Goal: Information Seeking & Learning: Learn about a topic

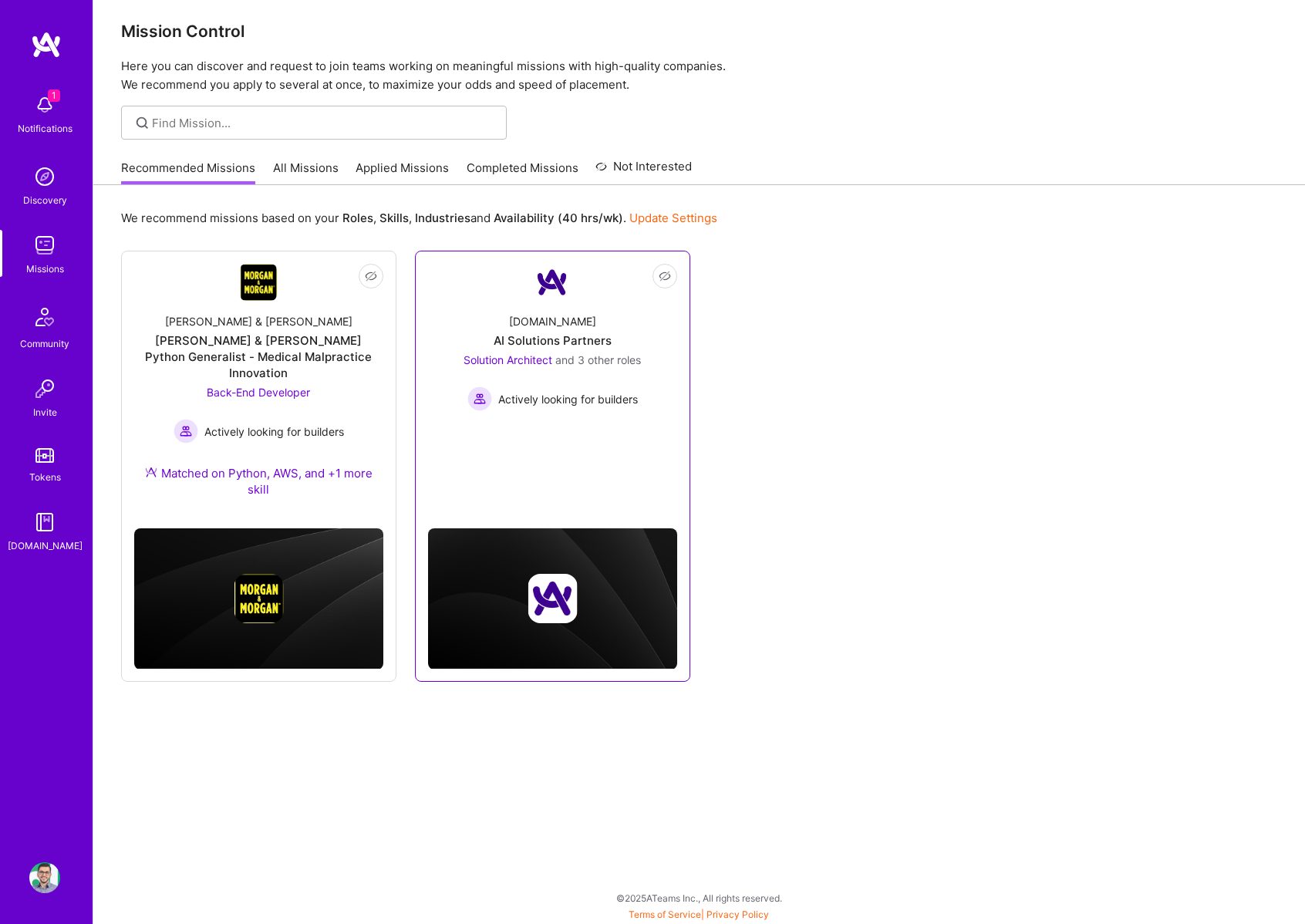
scroll to position [10, 0]
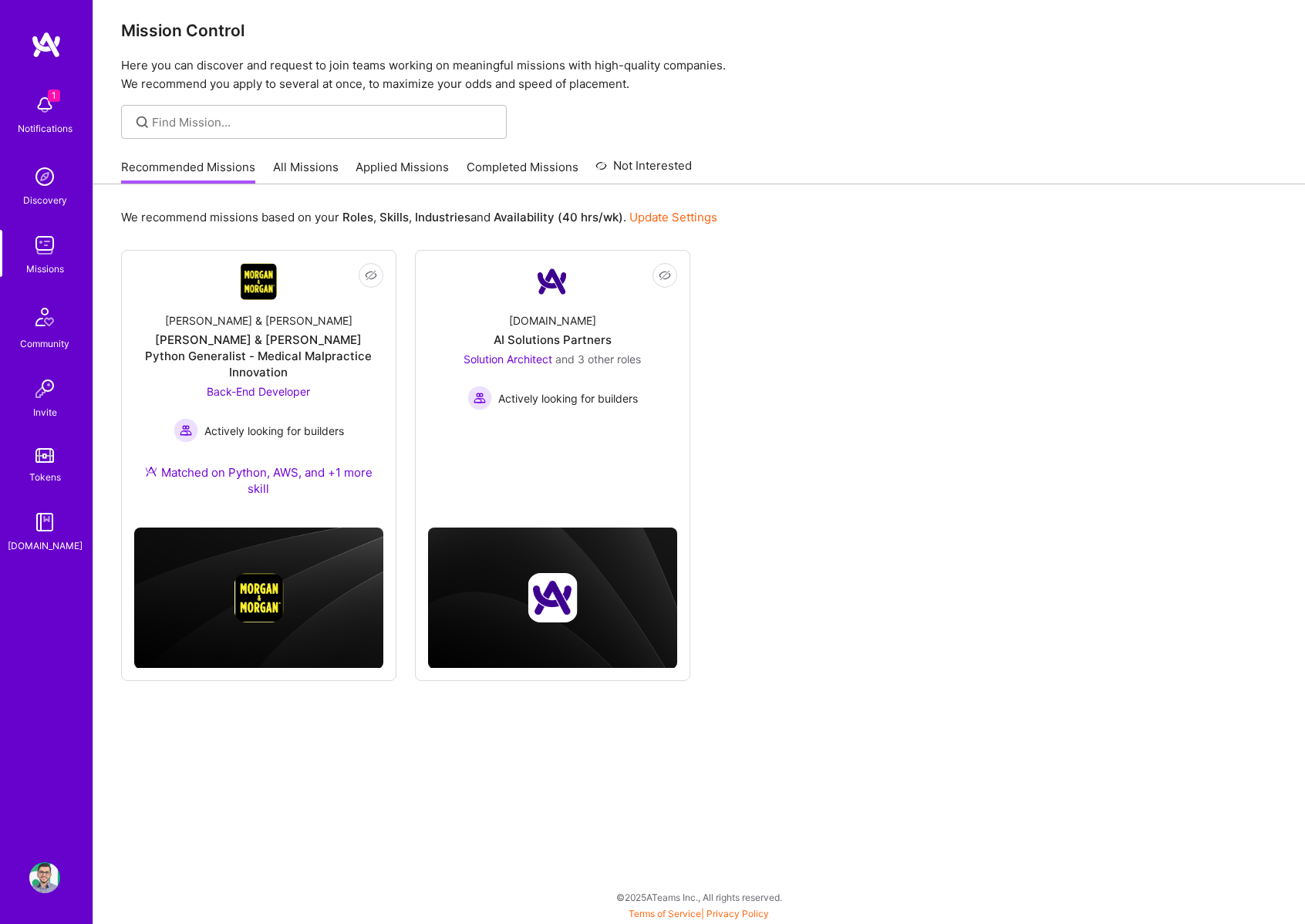
click at [49, 185] on img at bounding box center [45, 176] width 31 height 31
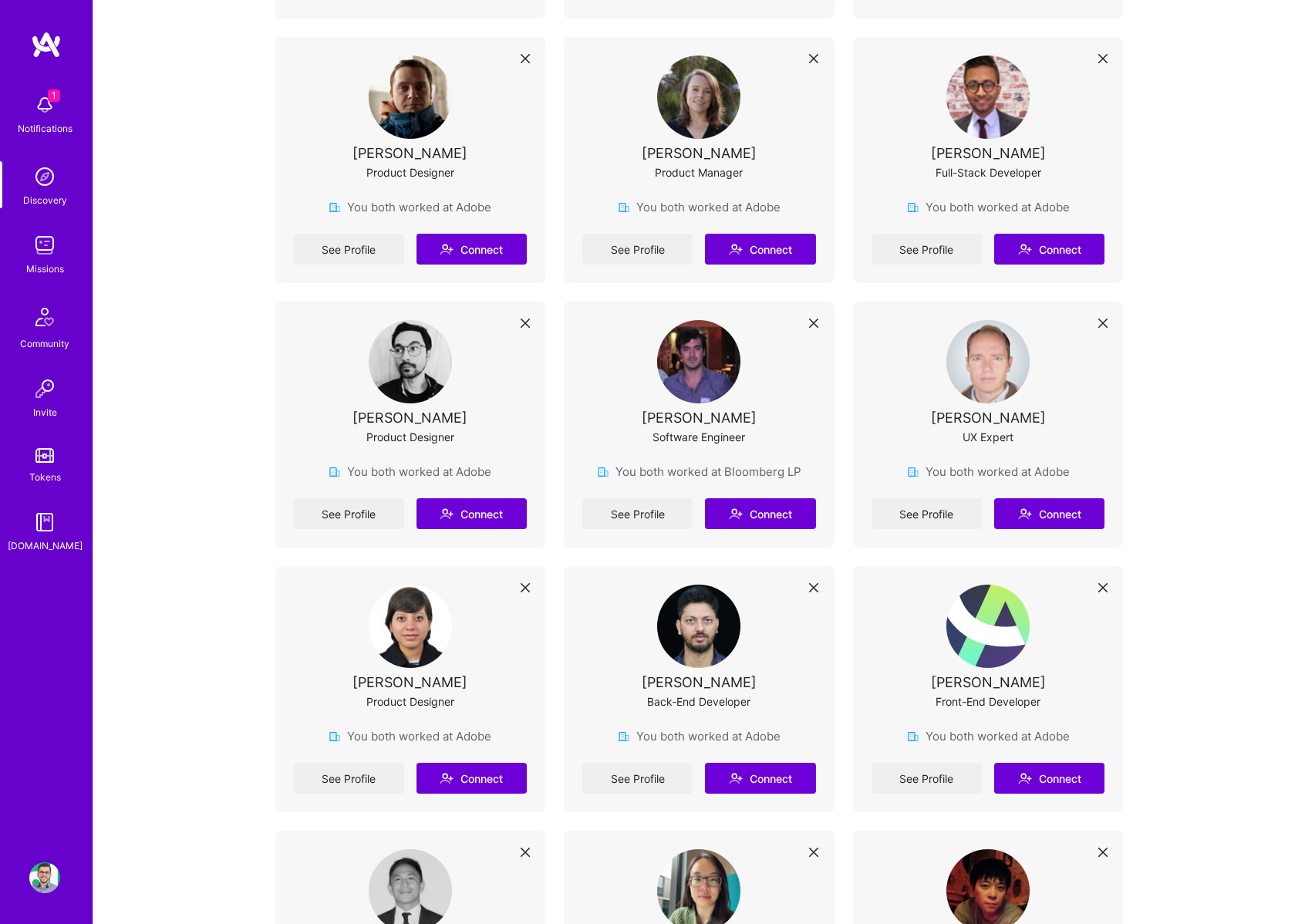
scroll to position [636, 0]
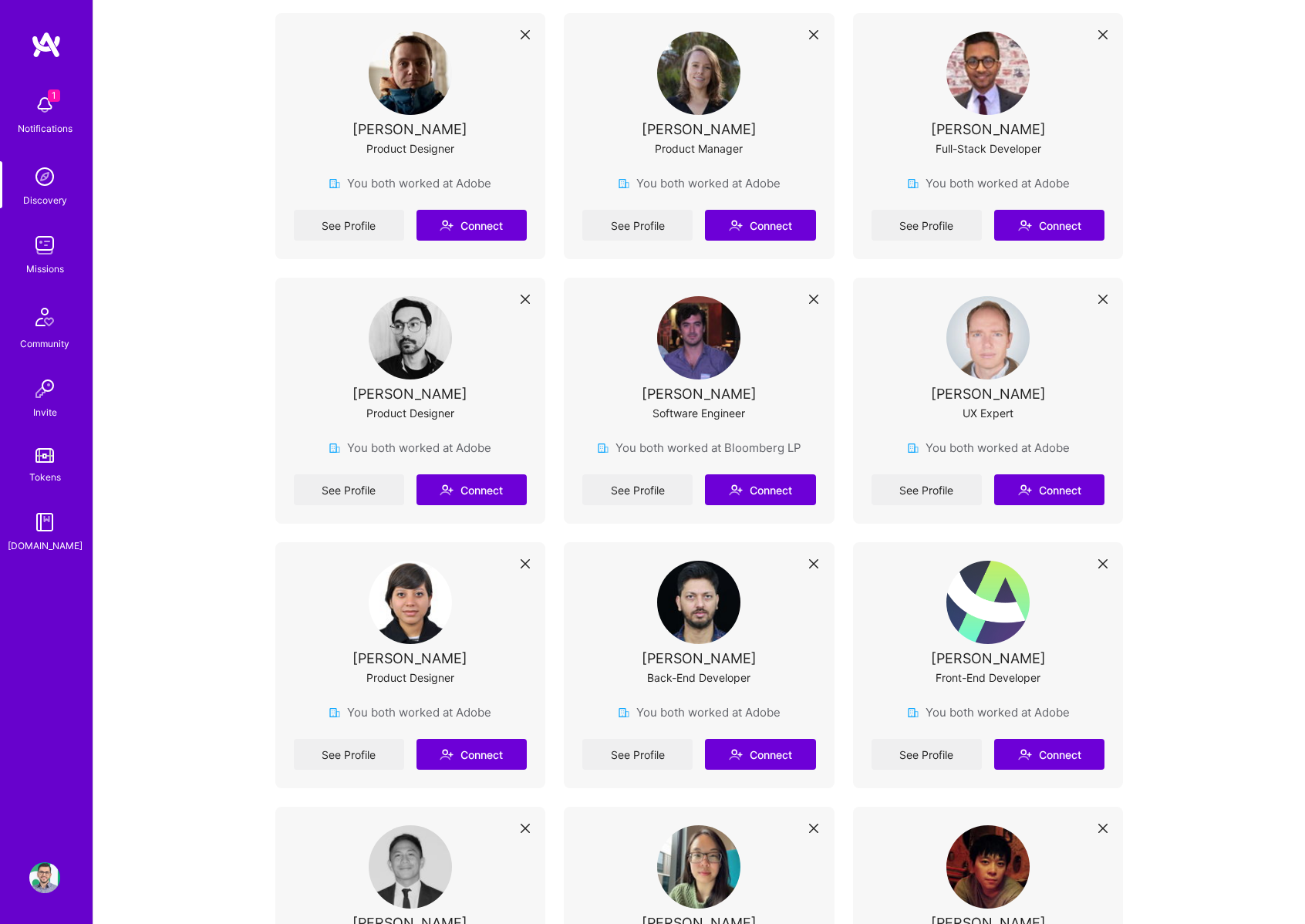
click at [33, 852] on div "1 Notifications Discovery Missions Community Invite Tokens [DOMAIN_NAME] Profile" at bounding box center [46, 462] width 93 height 924
click at [41, 868] on img at bounding box center [45, 878] width 31 height 31
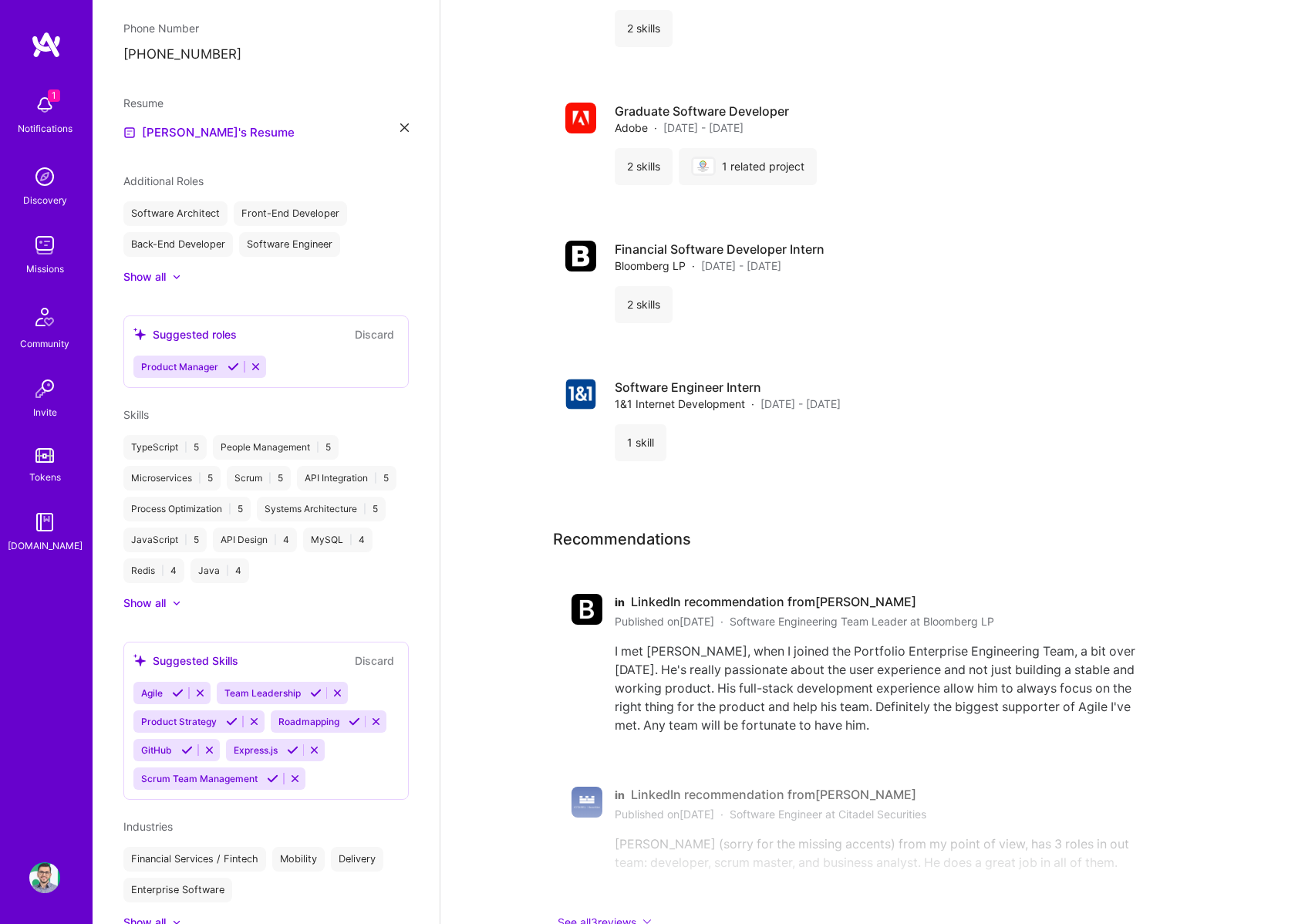
scroll to position [3428, 0]
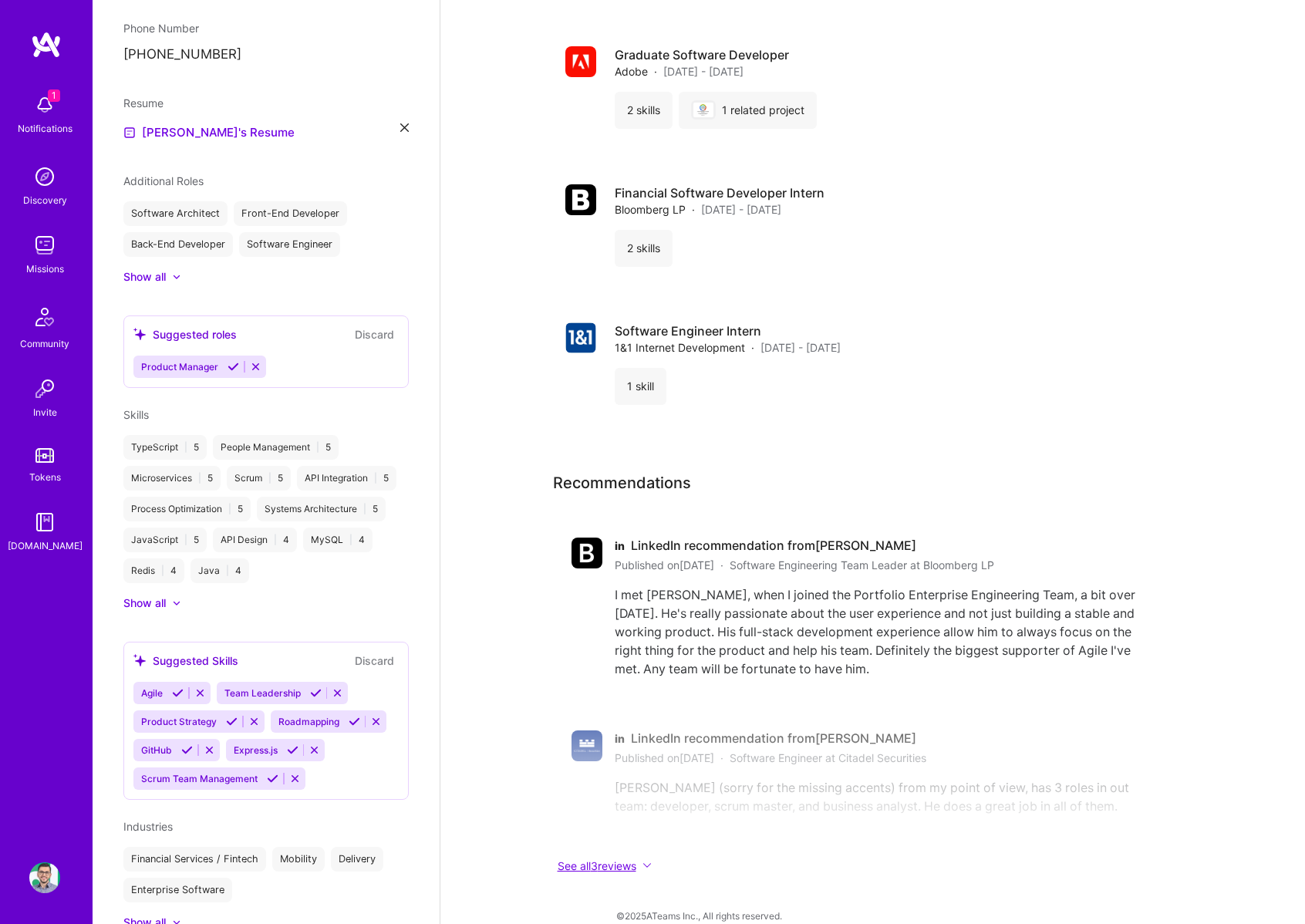
click at [650, 861] on icon at bounding box center [647, 866] width 9 height 9
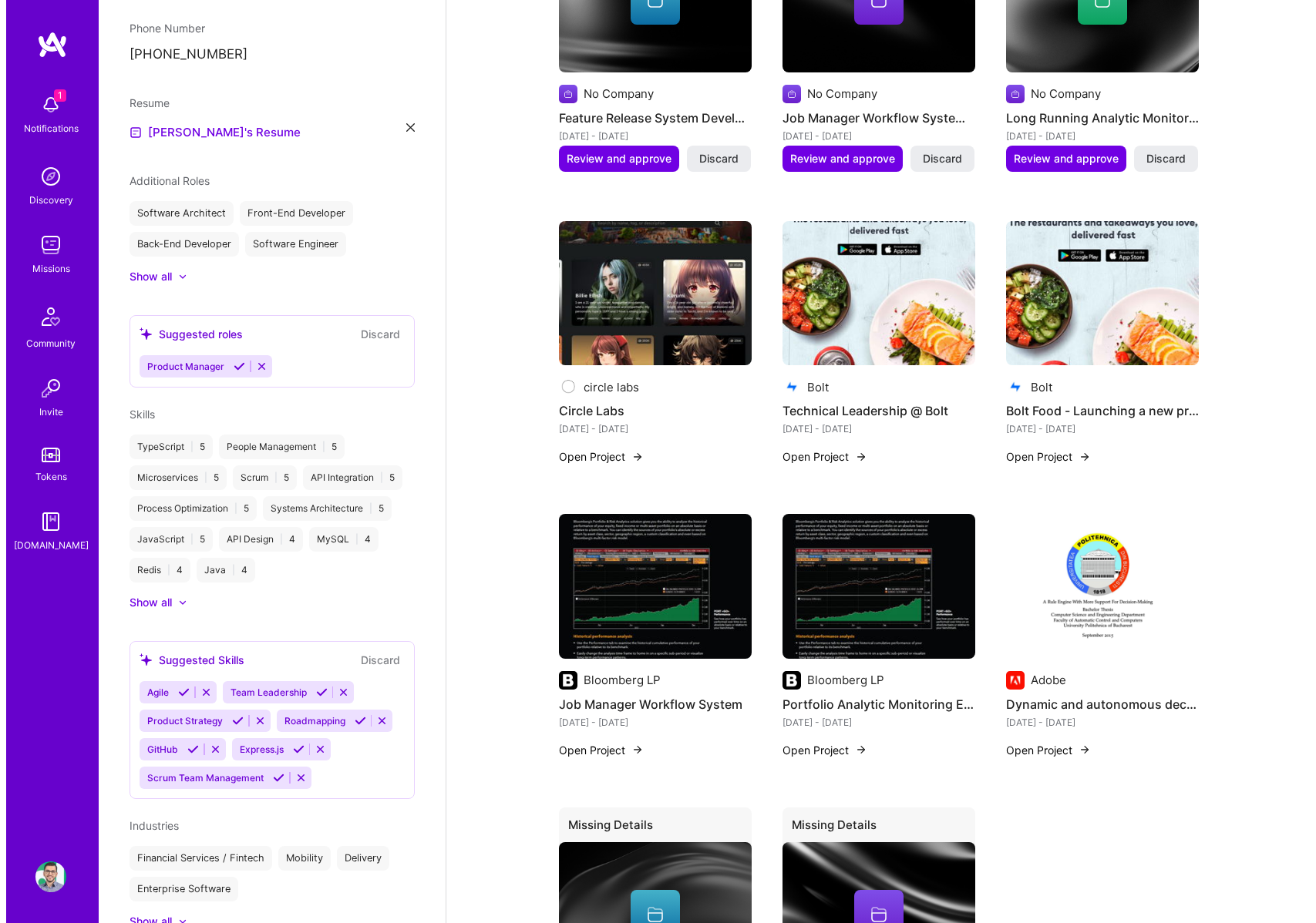
scroll to position [1316, 0]
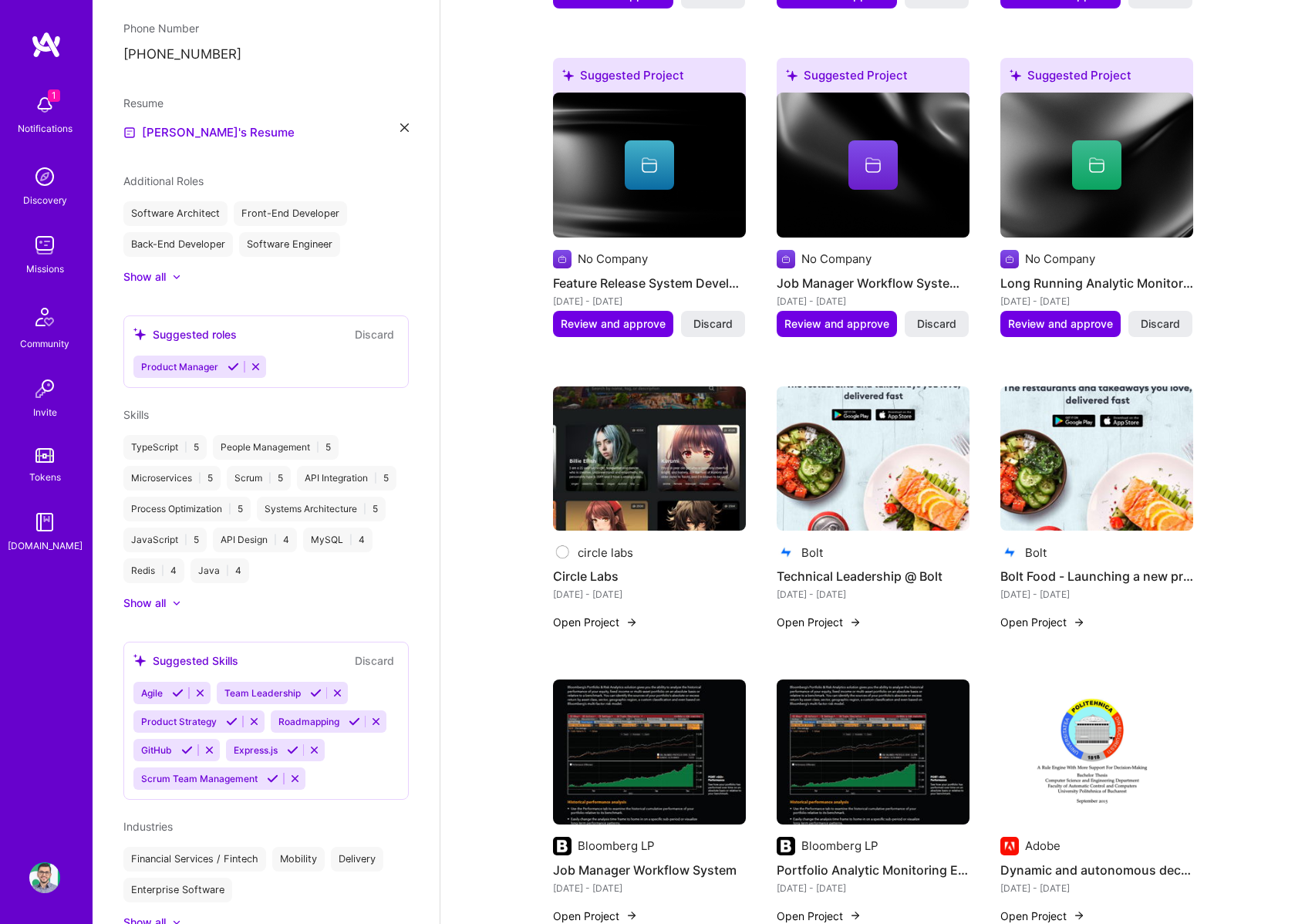
click at [646, 457] on img at bounding box center [650, 458] width 193 height 145
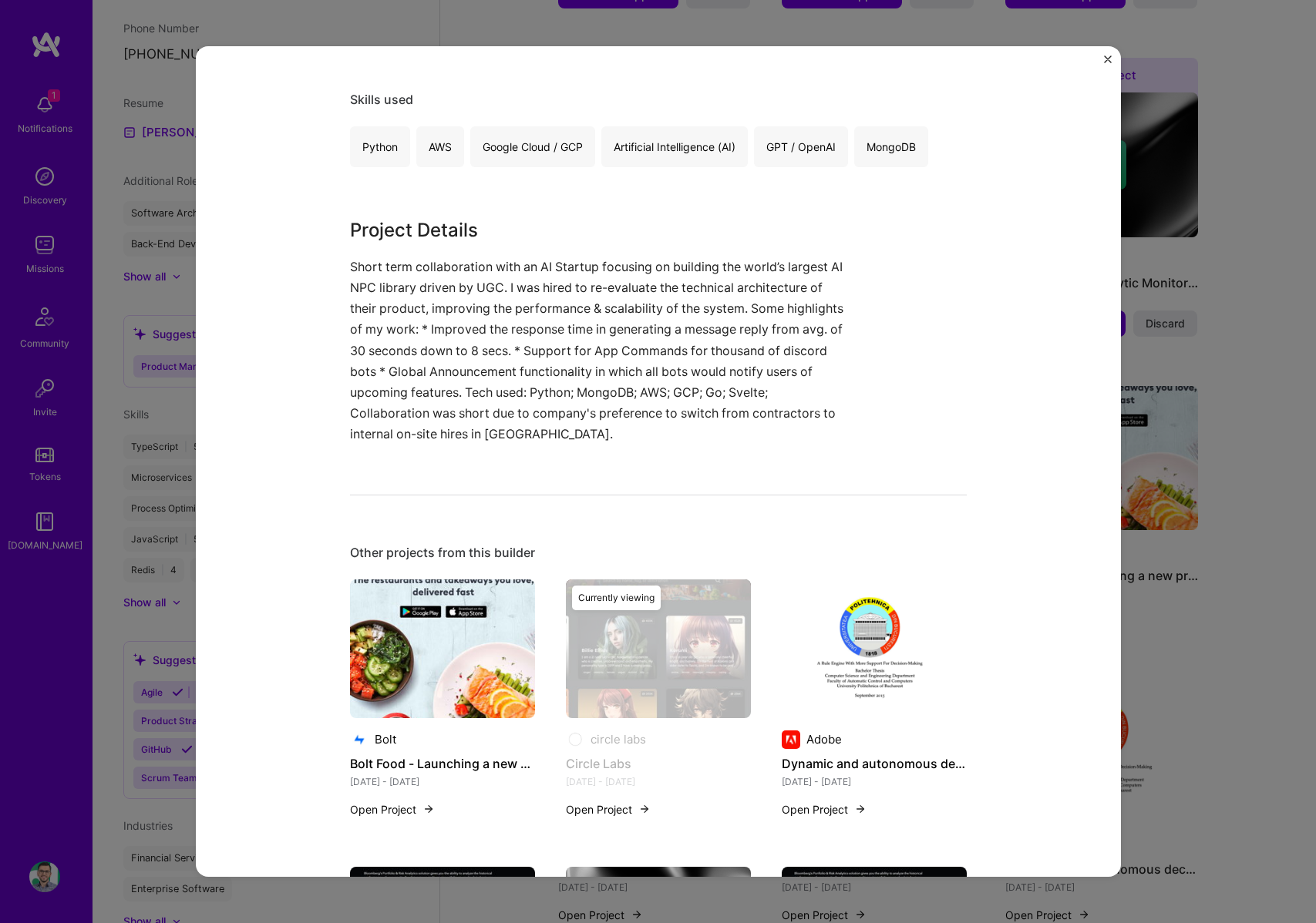
scroll to position [762, 0]
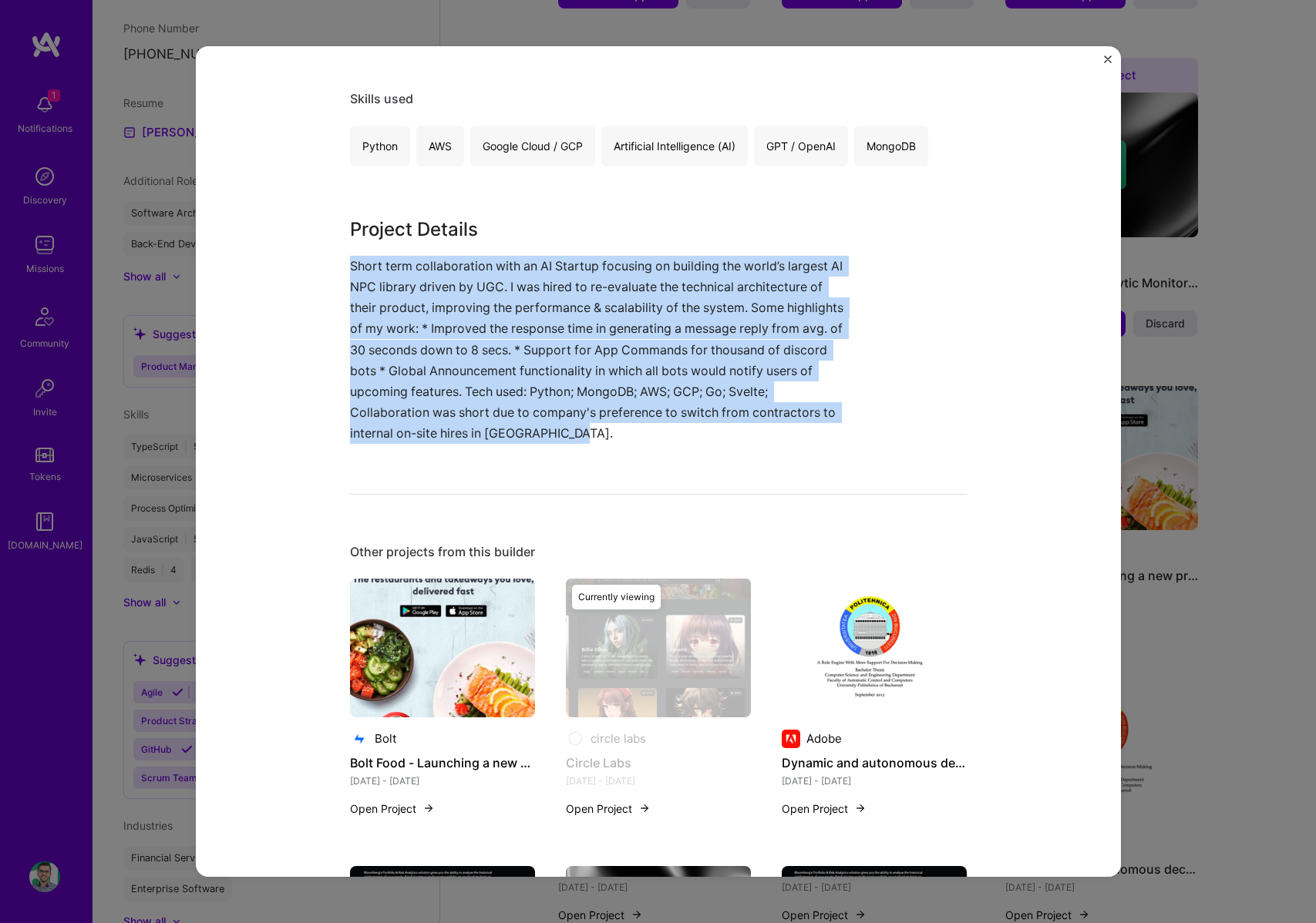
drag, startPoint x: 579, startPoint y: 435, endPoint x: 344, endPoint y: 268, distance: 288.3
click at [350, 268] on p "Short term collaboration with an AI Startup focusing on building the world’s la…" at bounding box center [601, 350] width 501 height 189
click at [360, 291] on p "Short term collaboration with an AI Startup focusing on building the world’s la…" at bounding box center [601, 350] width 501 height 189
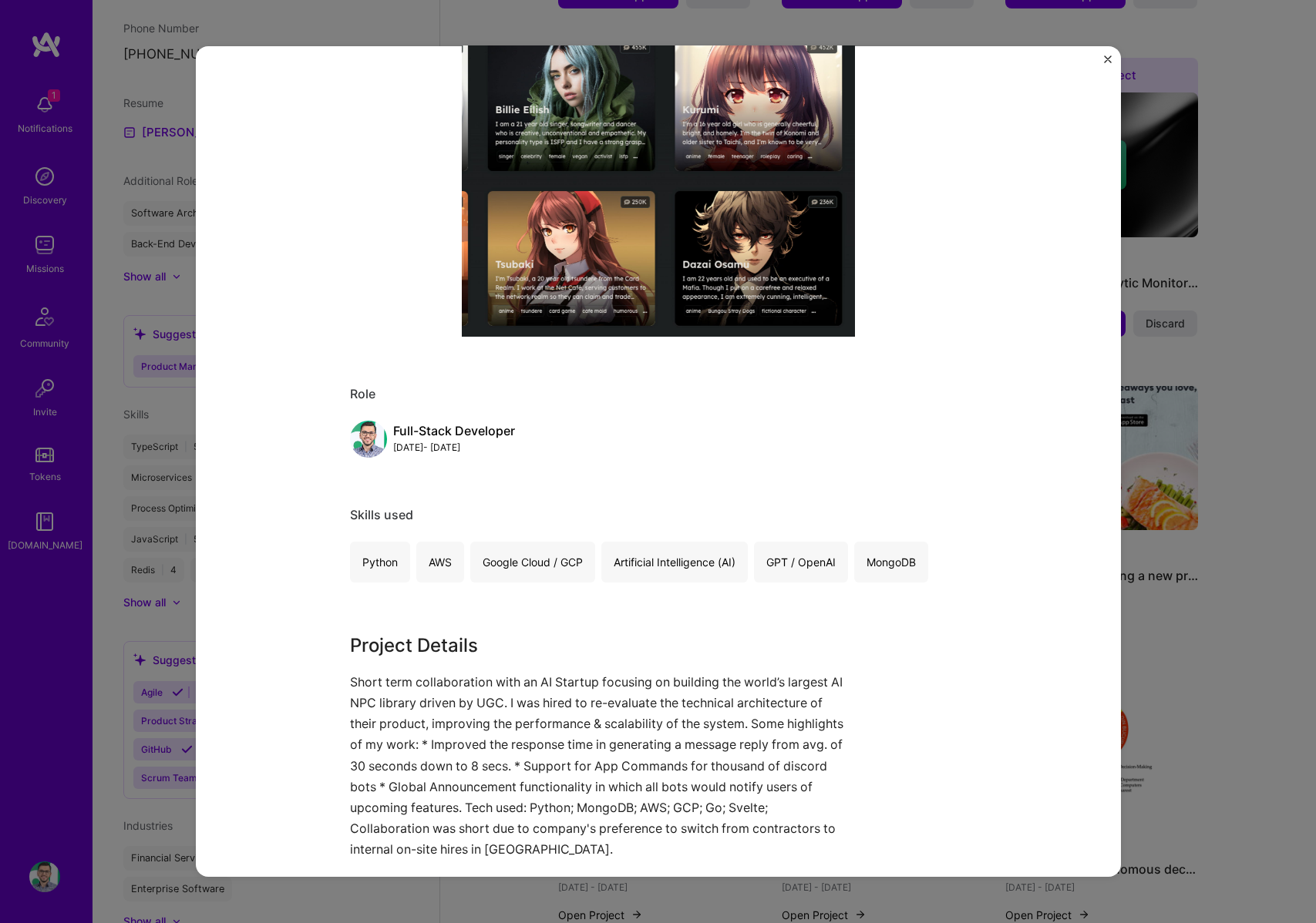
scroll to position [596, 0]
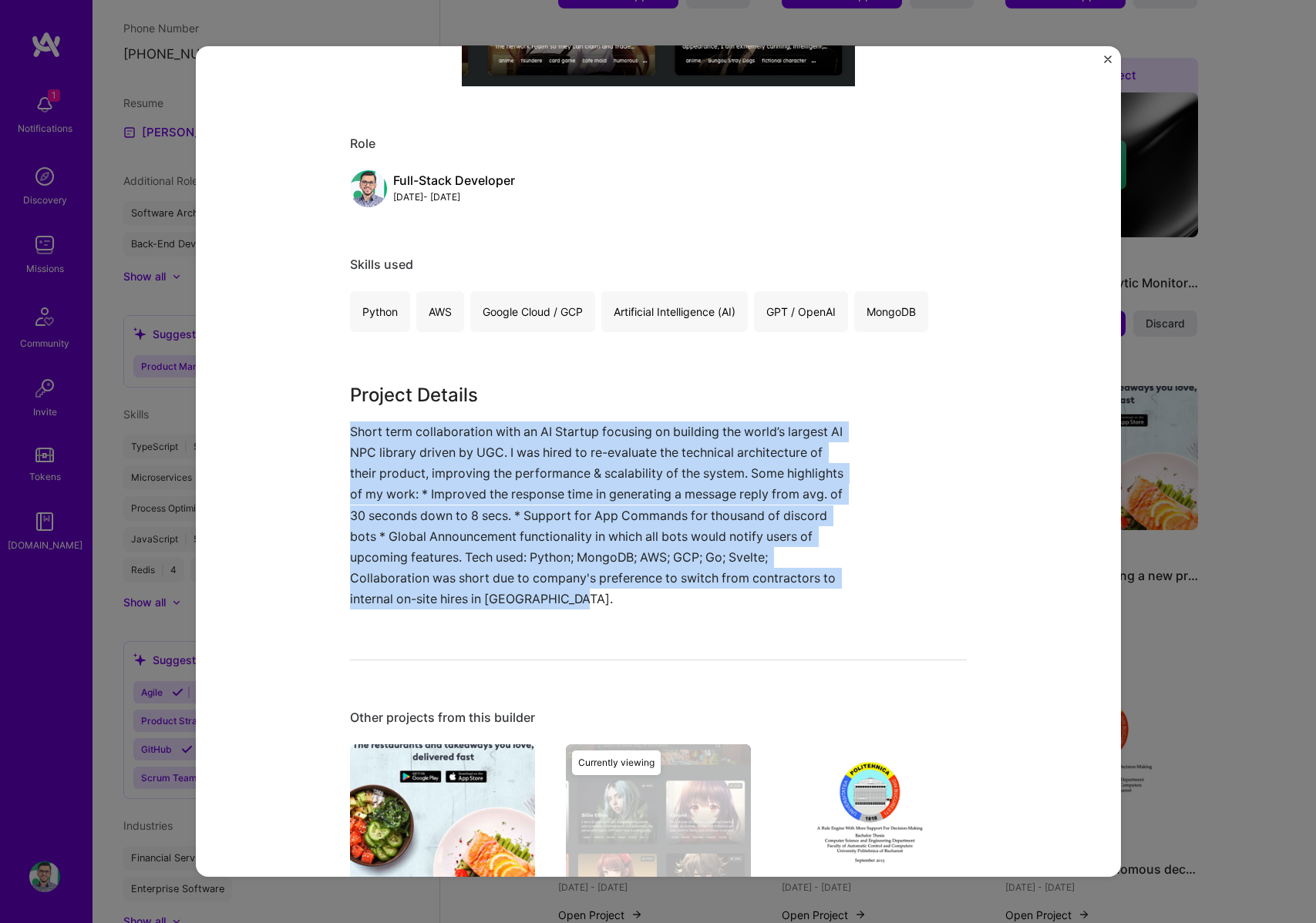
drag, startPoint x: 344, startPoint y: 431, endPoint x: 579, endPoint y: 598, distance: 288.3
click at [579, 598] on p "Short term collaboration with an AI Startup focusing on building the world’s la…" at bounding box center [601, 516] width 501 height 189
click at [579, 596] on p "Short term collaboration with an AI Startup focusing on building the world’s la…" at bounding box center [601, 516] width 501 height 189
drag, startPoint x: 579, startPoint y: 595, endPoint x: 347, endPoint y: 433, distance: 283.0
click at [350, 433] on p "Short term collaboration with an AI Startup focusing on building the world’s la…" at bounding box center [601, 516] width 501 height 189
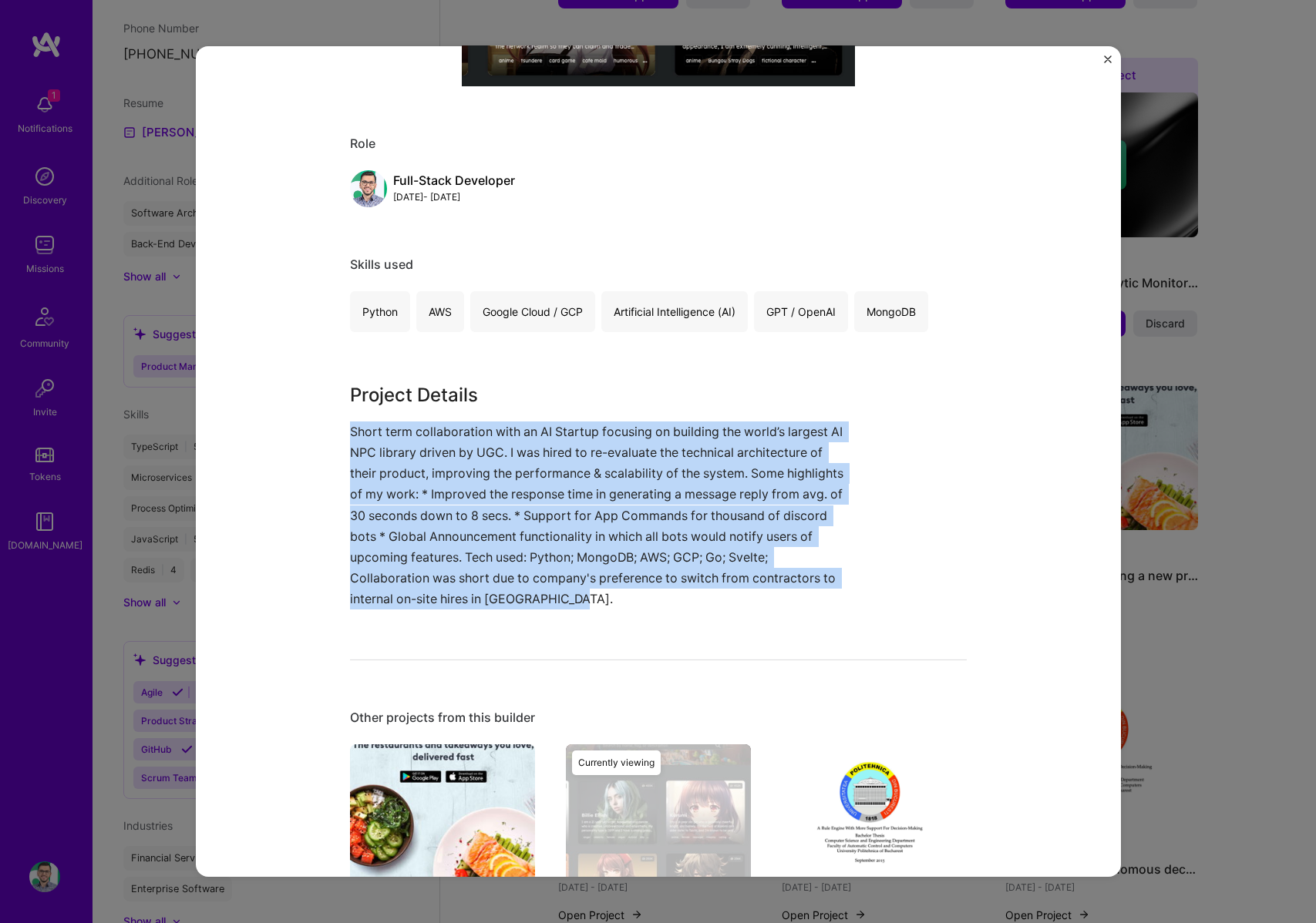
click at [350, 433] on p "Short term collaboration with an AI Startup focusing on building the world’s la…" at bounding box center [601, 516] width 501 height 189
drag, startPoint x: 348, startPoint y: 432, endPoint x: 568, endPoint y: 596, distance: 274.4
click at [568, 596] on p "Short term collaboration with an AI Startup focusing on building the world’s la…" at bounding box center [601, 516] width 501 height 189
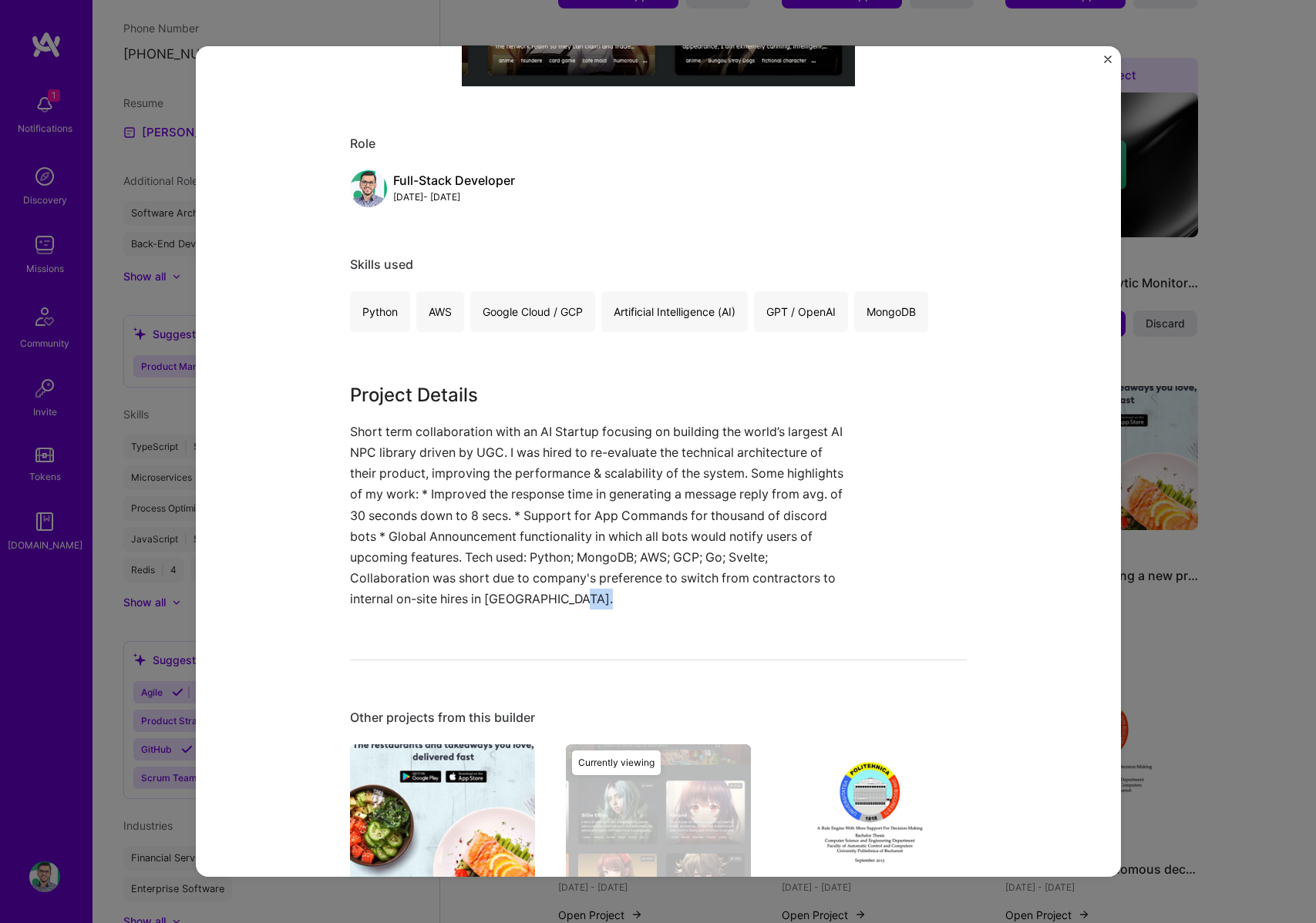
click at [570, 598] on p "Short term collaboration with an AI Startup focusing on building the world’s la…" at bounding box center [601, 516] width 501 height 189
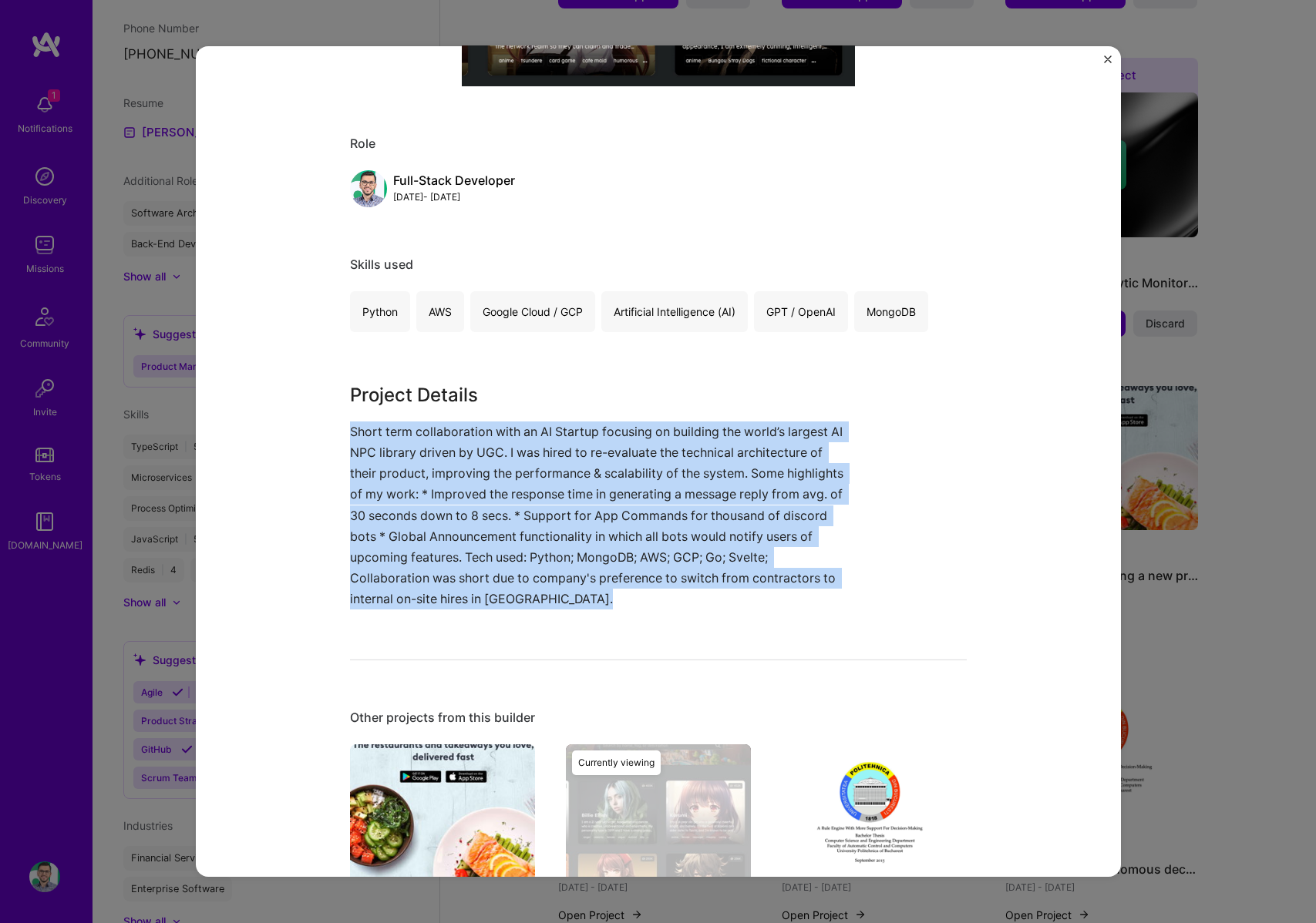
drag, startPoint x: 552, startPoint y: 593, endPoint x: 349, endPoint y: 432, distance: 259.1
click at [350, 432] on p "Short term collaboration with an AI Startup focusing on building the world’s la…" at bounding box center [601, 516] width 501 height 189
drag, startPoint x: 349, startPoint y: 432, endPoint x: 575, endPoint y: 599, distance: 281.0
click at [571, 598] on p "Short term collaboration with an AI Startup focusing on building the world’s la…" at bounding box center [601, 516] width 501 height 189
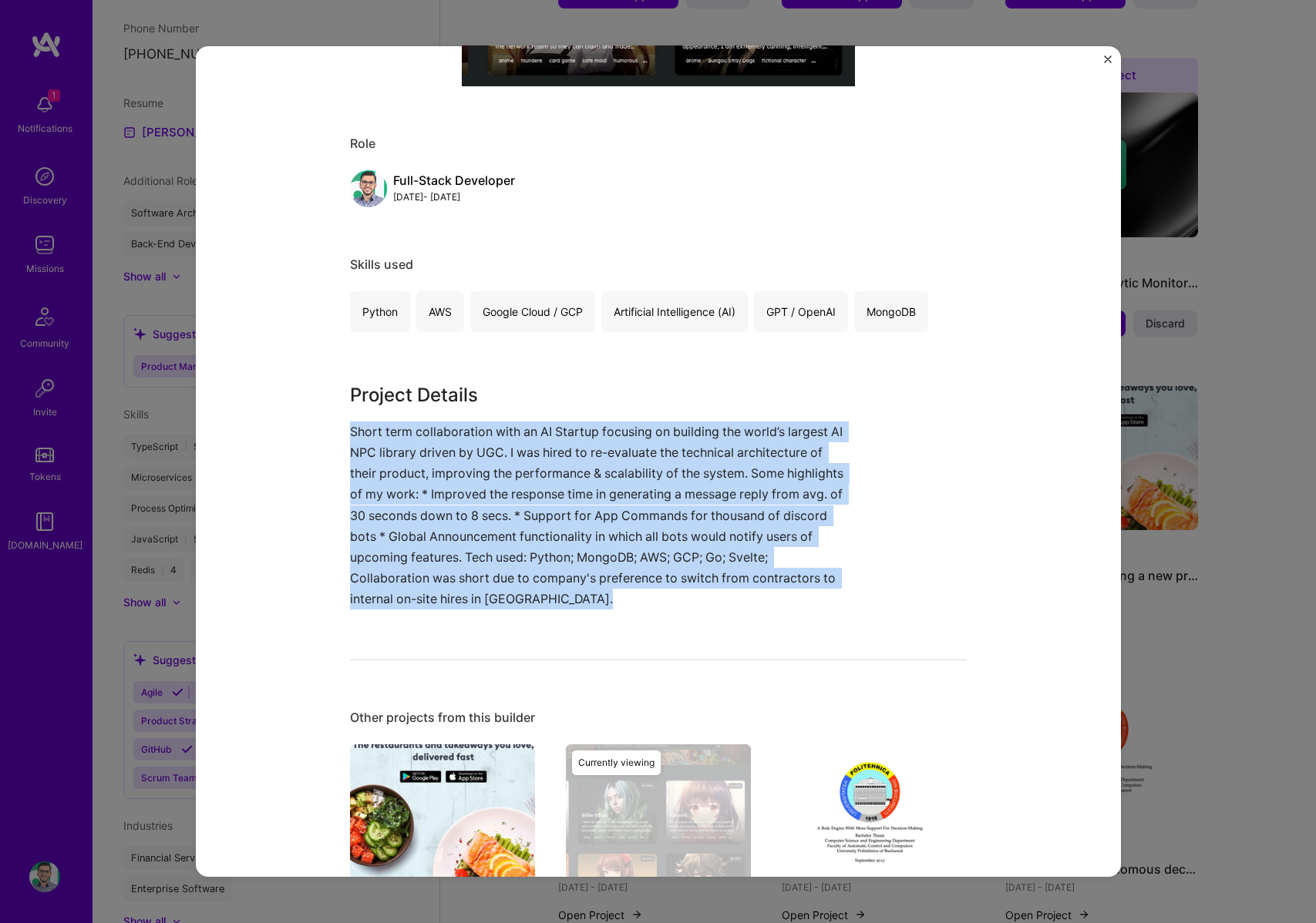
click at [575, 599] on p "Short term collaboration with an AI Startup focusing on building the world’s la…" at bounding box center [601, 516] width 501 height 189
drag, startPoint x: 571, startPoint y: 596, endPoint x: 351, endPoint y: 435, distance: 272.6
click at [351, 435] on p "Short term collaboration with an AI Startup focusing on building the world’s la…" at bounding box center [601, 516] width 501 height 189
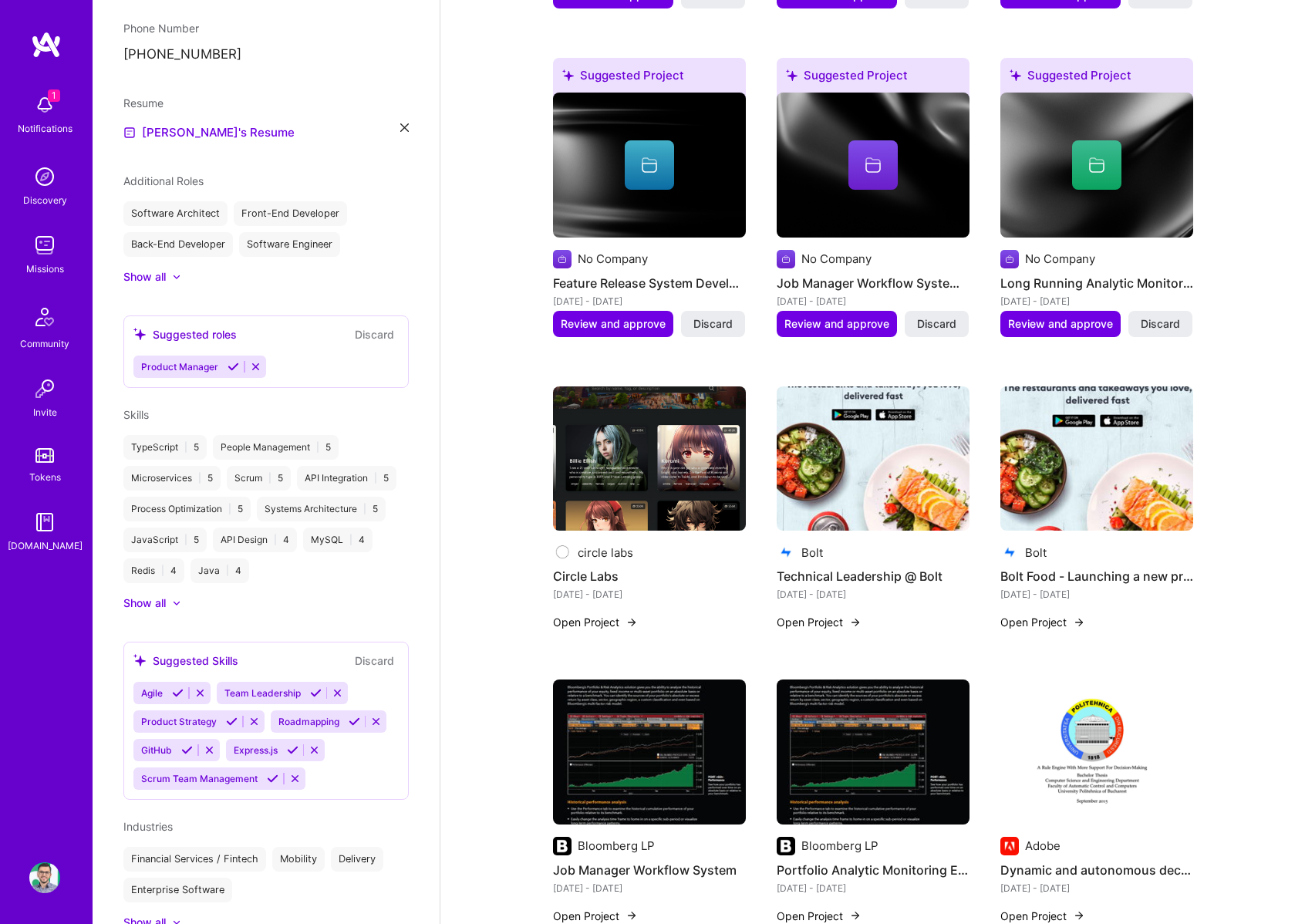
click at [644, 417] on img at bounding box center [650, 458] width 193 height 145
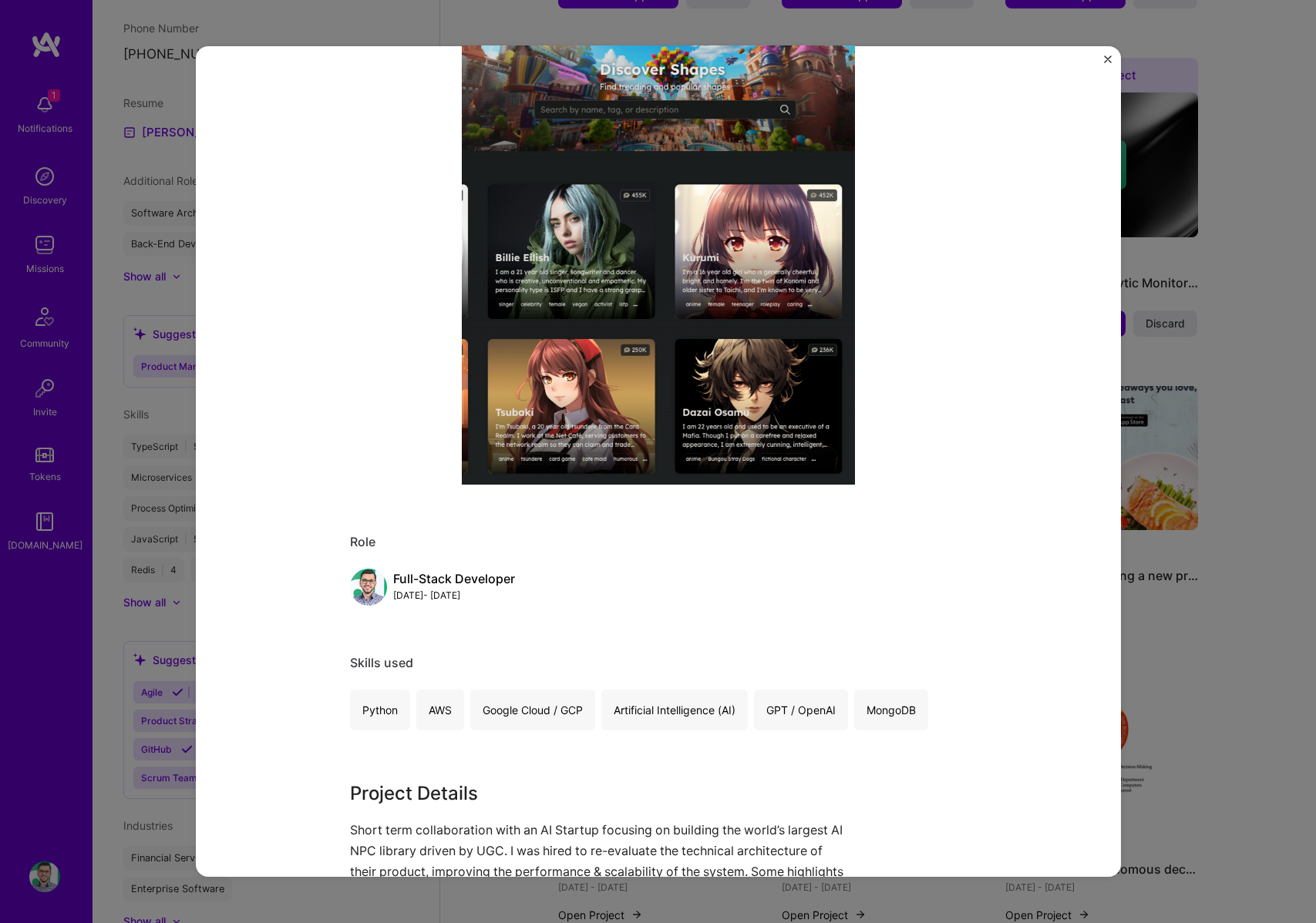
scroll to position [752, 0]
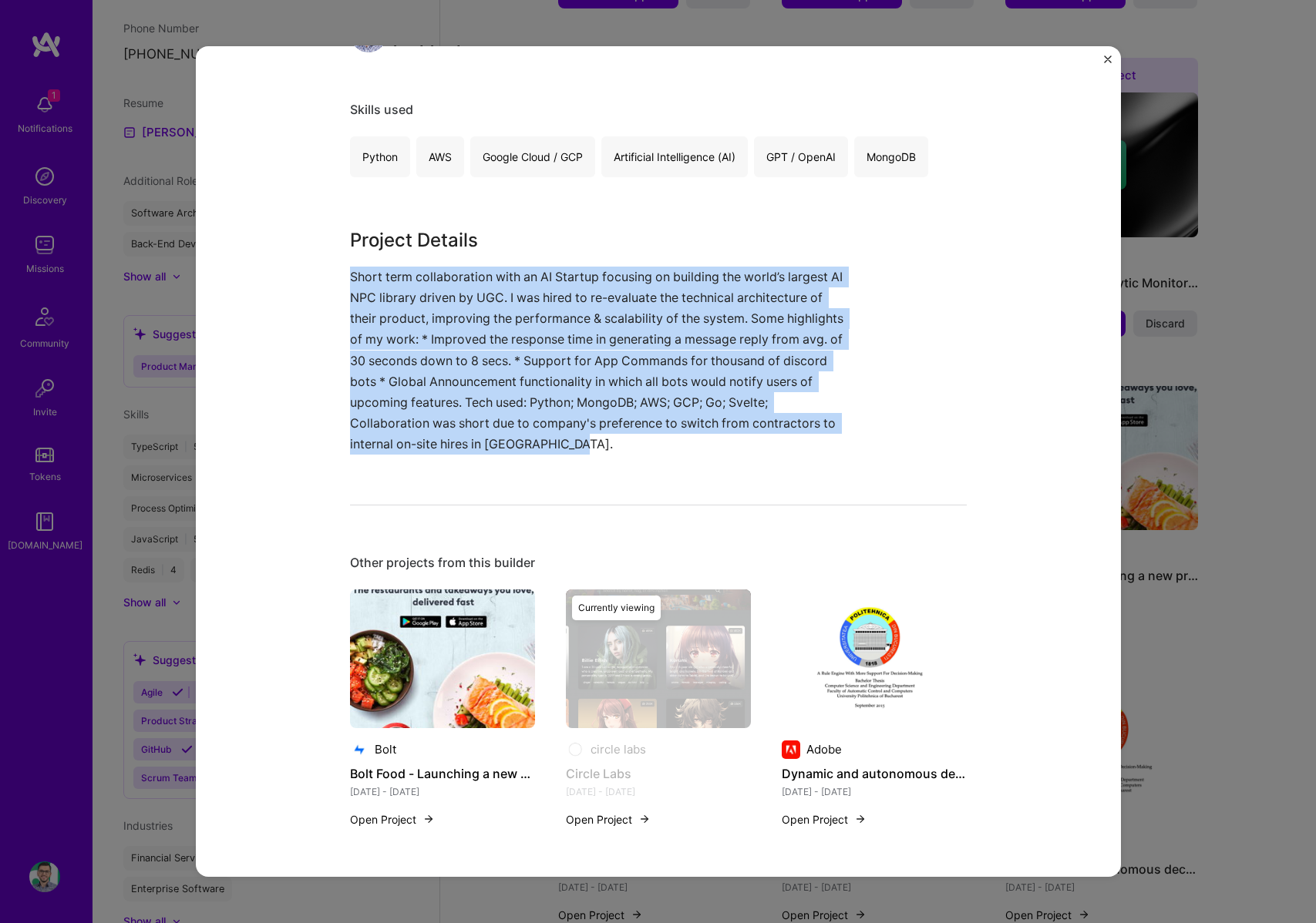
drag, startPoint x: 638, startPoint y: 444, endPoint x: 292, endPoint y: 275, distance: 385.1
click at [292, 275] on div "Circle Labs circle labs Artifical Intelligence / Machine Learning Project link …" at bounding box center [658, 462] width 925 height 831
copy p "Short term collaboration with an AI Startup focusing on building the world’s la…"
click at [492, 405] on p "Short term collaboration with an AI Startup focusing on building the world’s la…" at bounding box center [601, 361] width 501 height 189
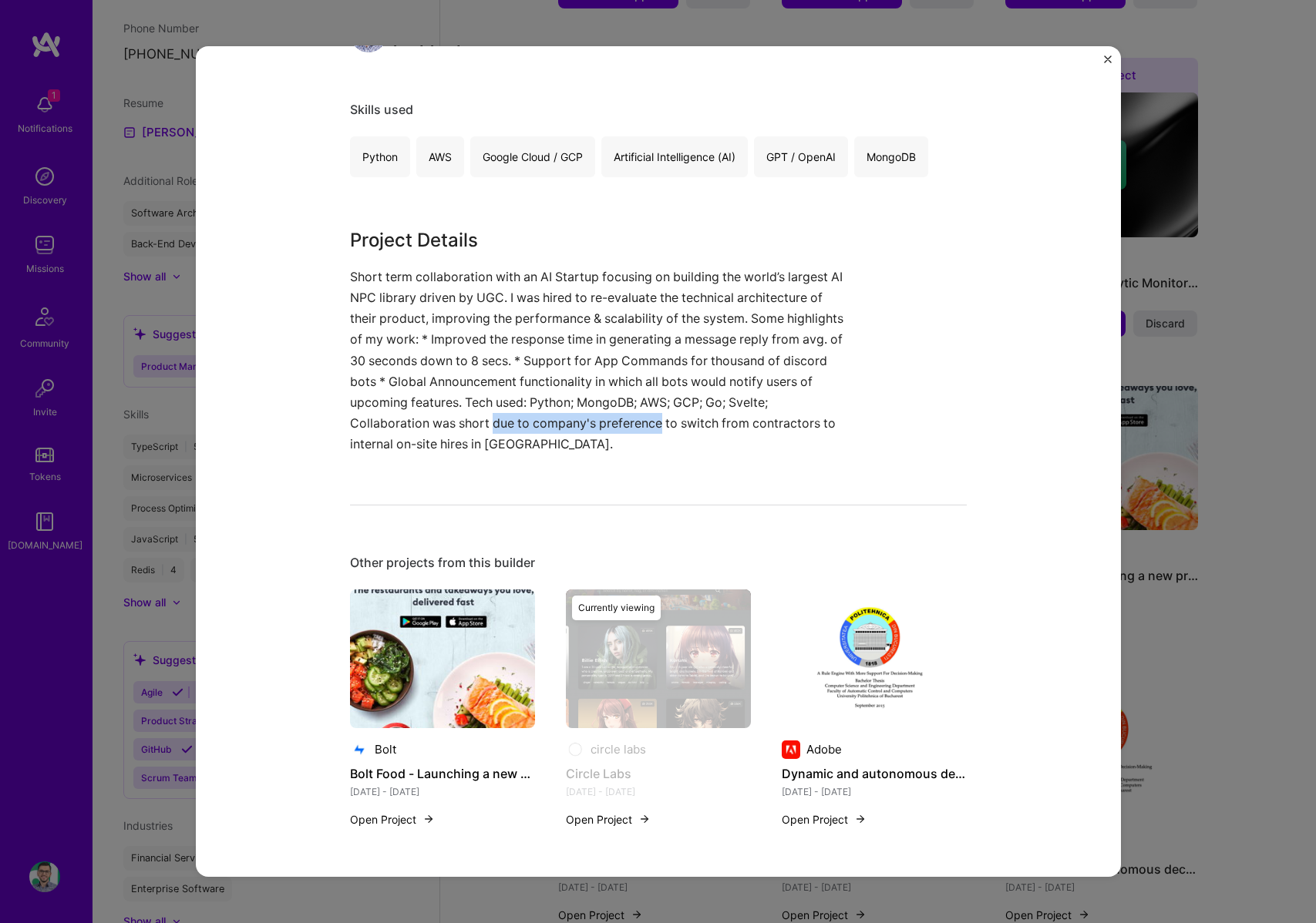
drag, startPoint x: 488, startPoint y: 420, endPoint x: 654, endPoint y: 423, distance: 166.0
click at [654, 423] on p "Short term collaboration with an AI Startup focusing on building the world’s la…" at bounding box center [601, 361] width 501 height 189
copy p "due to company's preference"
